Goal: Find specific page/section: Find specific page/section

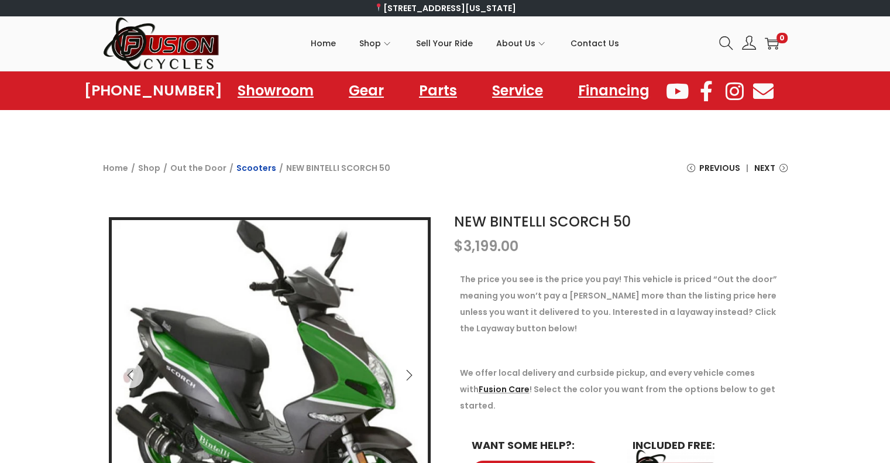
click at [248, 169] on link "Scooters" at bounding box center [256, 168] width 40 height 12
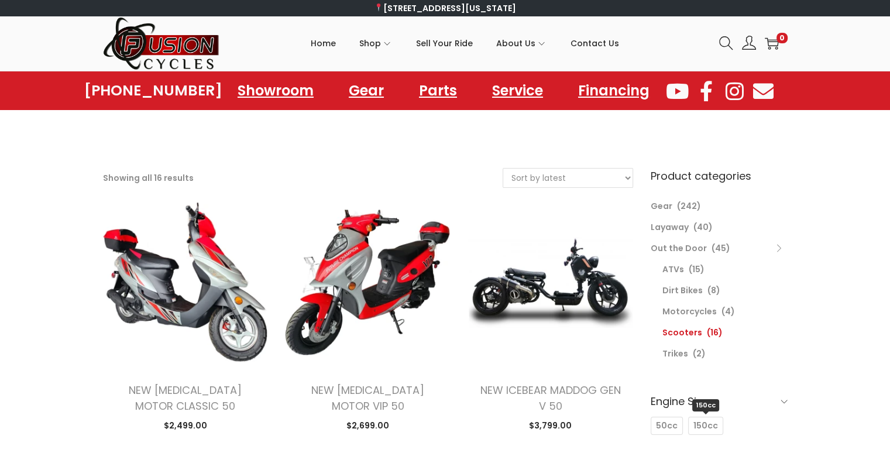
click at [702, 426] on span "150cc" at bounding box center [705, 426] width 25 height 12
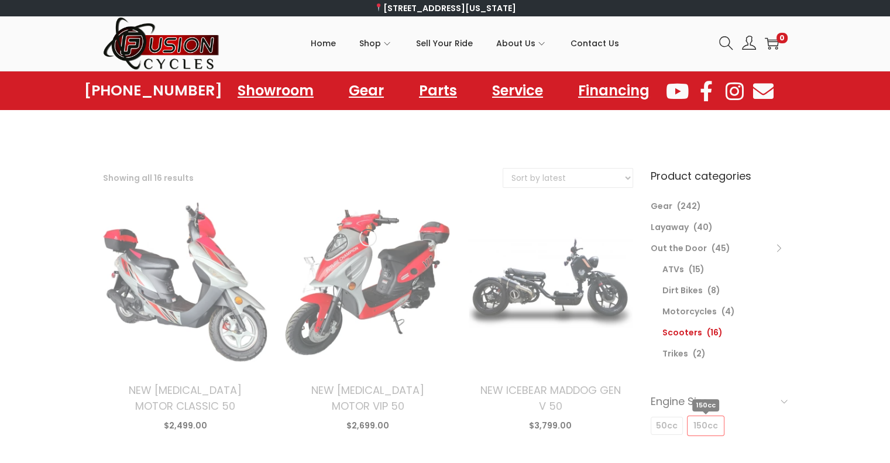
select select "date"
